Goal: Find specific page/section: Find specific page/section

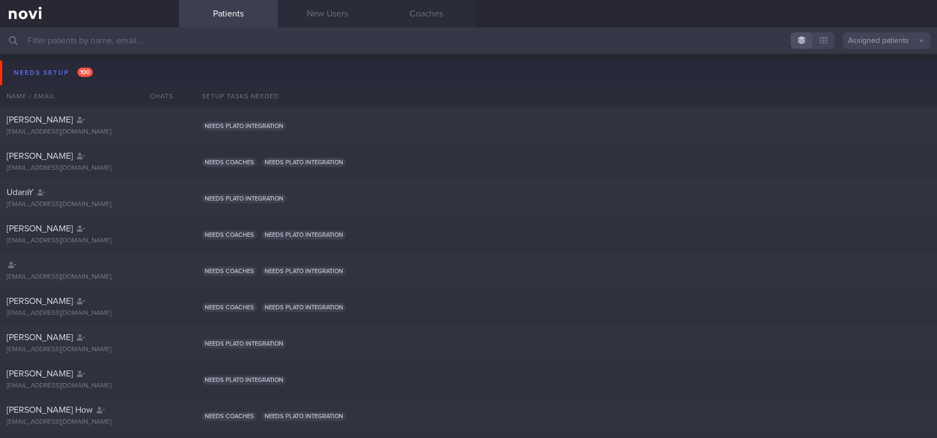
click at [102, 78] on button "Needs setup 100" at bounding box center [470, 72] width 940 height 25
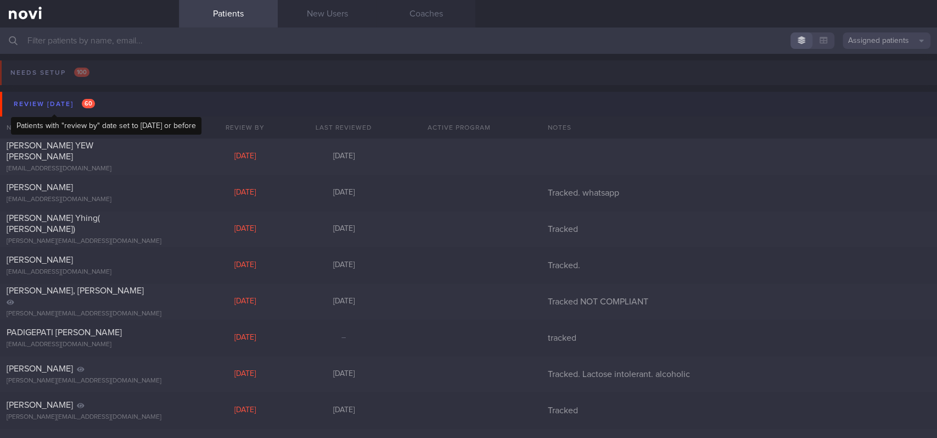
click at [96, 97] on div "Review [DATE] 60" at bounding box center [54, 104] width 87 height 15
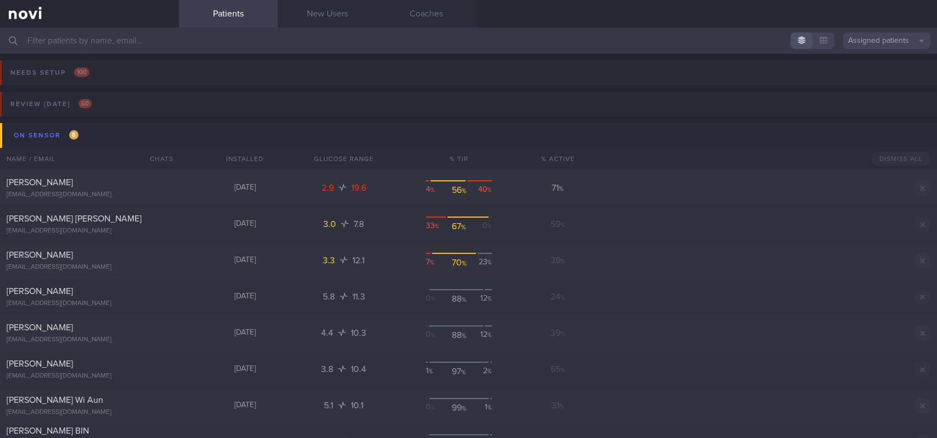
click at [101, 133] on button "On sensor 8" at bounding box center [470, 135] width 940 height 25
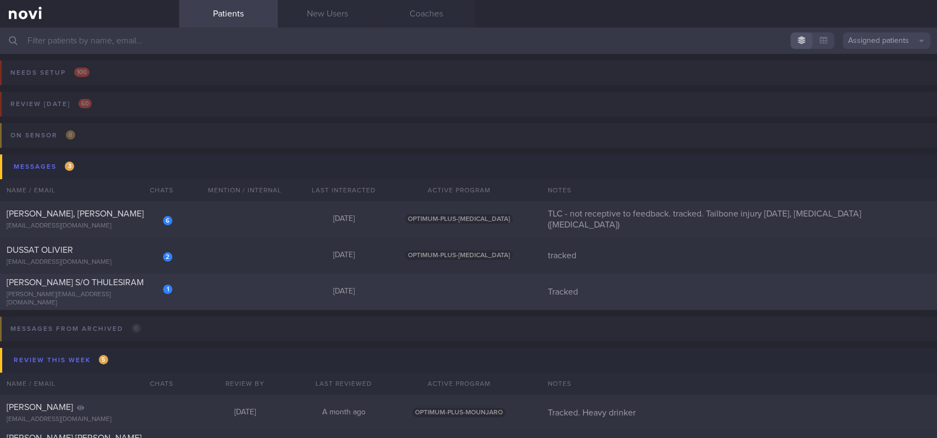
click at [196, 299] on div "1 [PERSON_NAME] S/O THULESIRAM [PERSON_NAME][EMAIL_ADDRESS][DOMAIN_NAME] [DATE]…" at bounding box center [468, 291] width 937 height 36
select select "8"
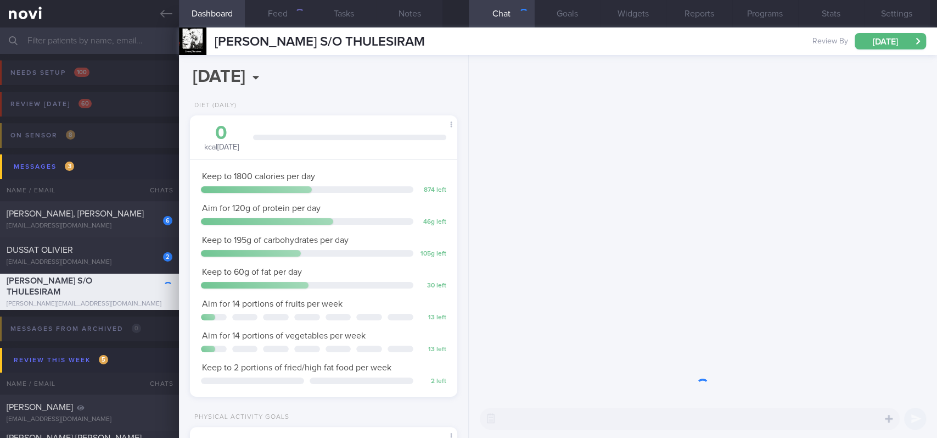
scroll to position [133, 236]
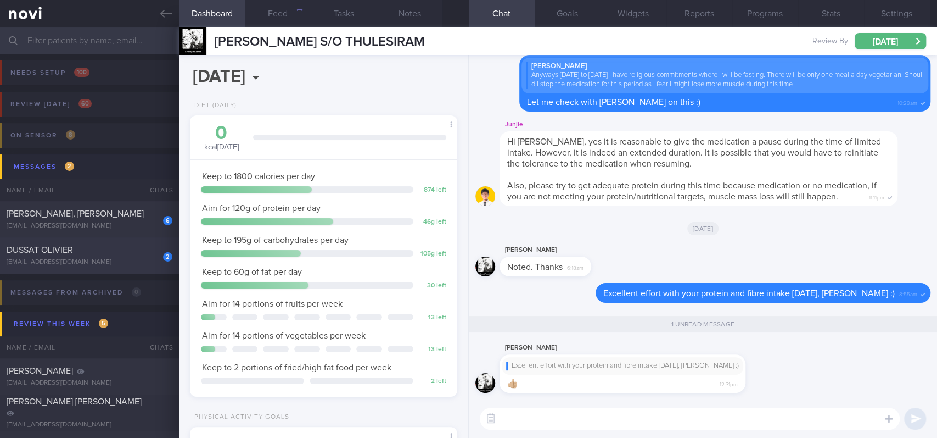
click at [135, 259] on div "[EMAIL_ADDRESS][DOMAIN_NAME]" at bounding box center [90, 262] width 166 height 8
type input "tracked"
select select "7"
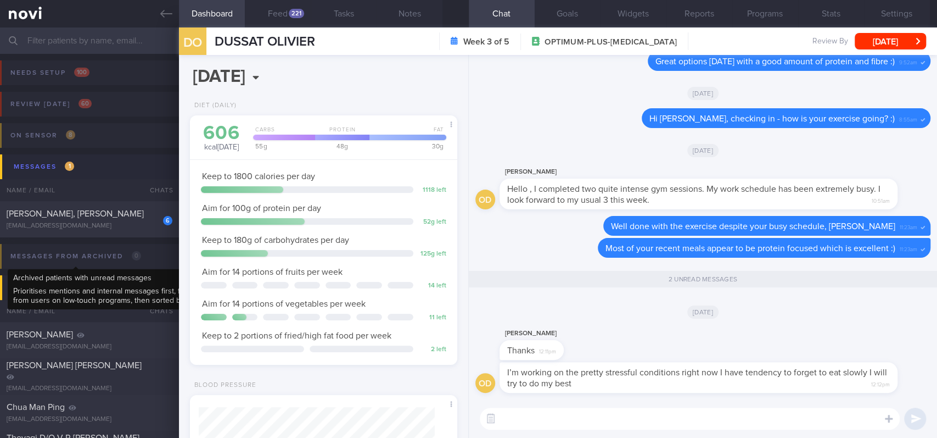
scroll to position [120, 240]
